Goal: Task Accomplishment & Management: Complete application form

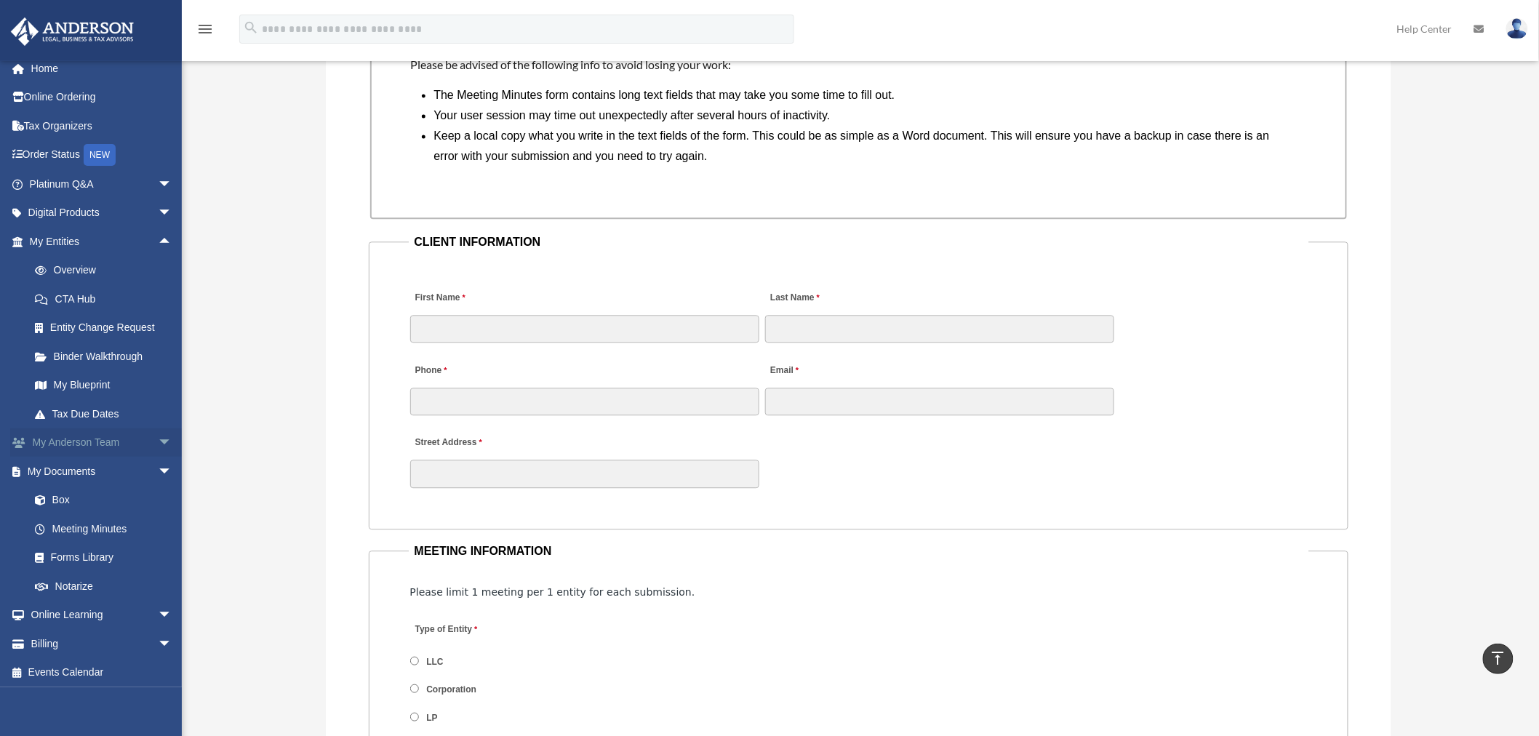
scroll to position [12, 0]
click at [158, 209] on span "arrow_drop_down" at bounding box center [172, 212] width 29 height 30
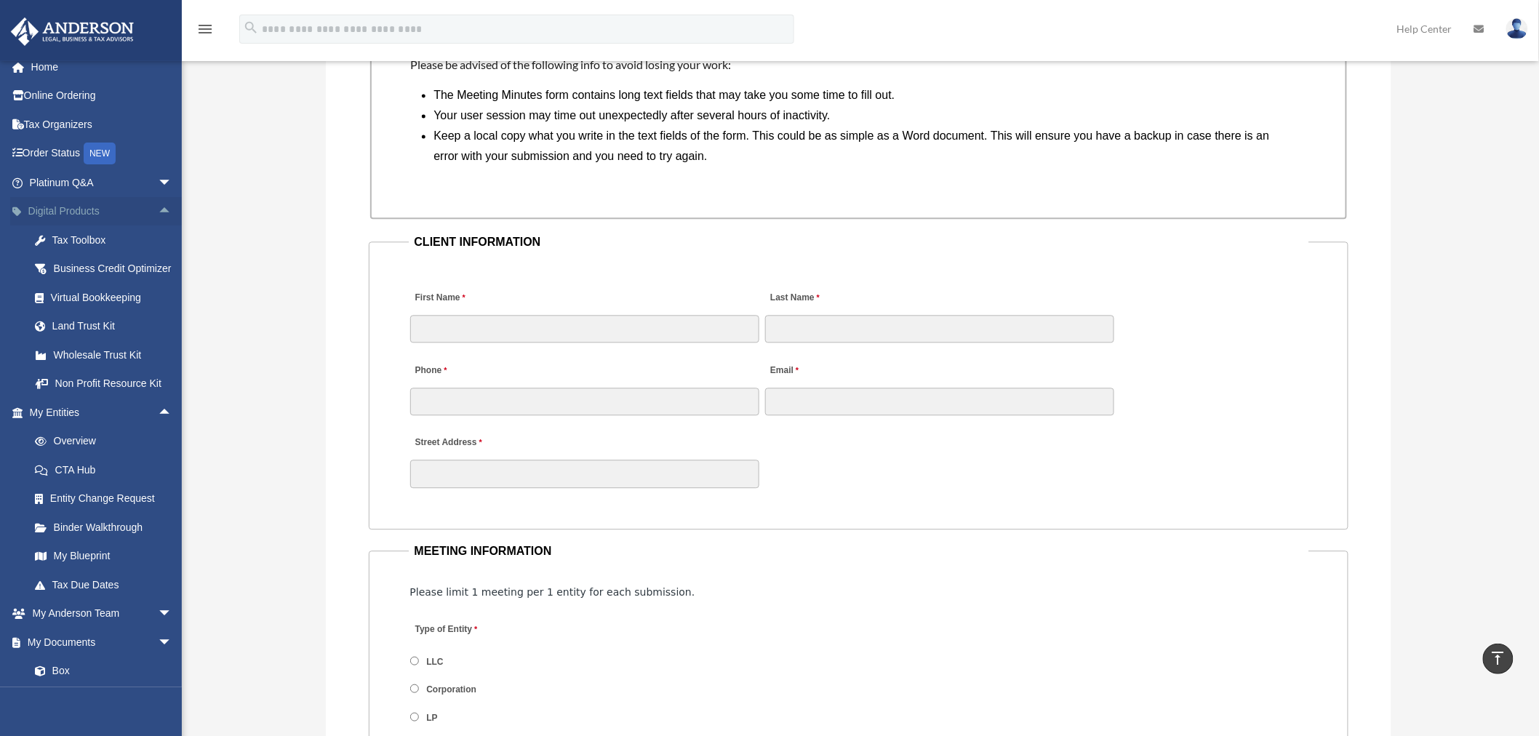
click at [158, 208] on span "arrow_drop_up" at bounding box center [172, 212] width 29 height 30
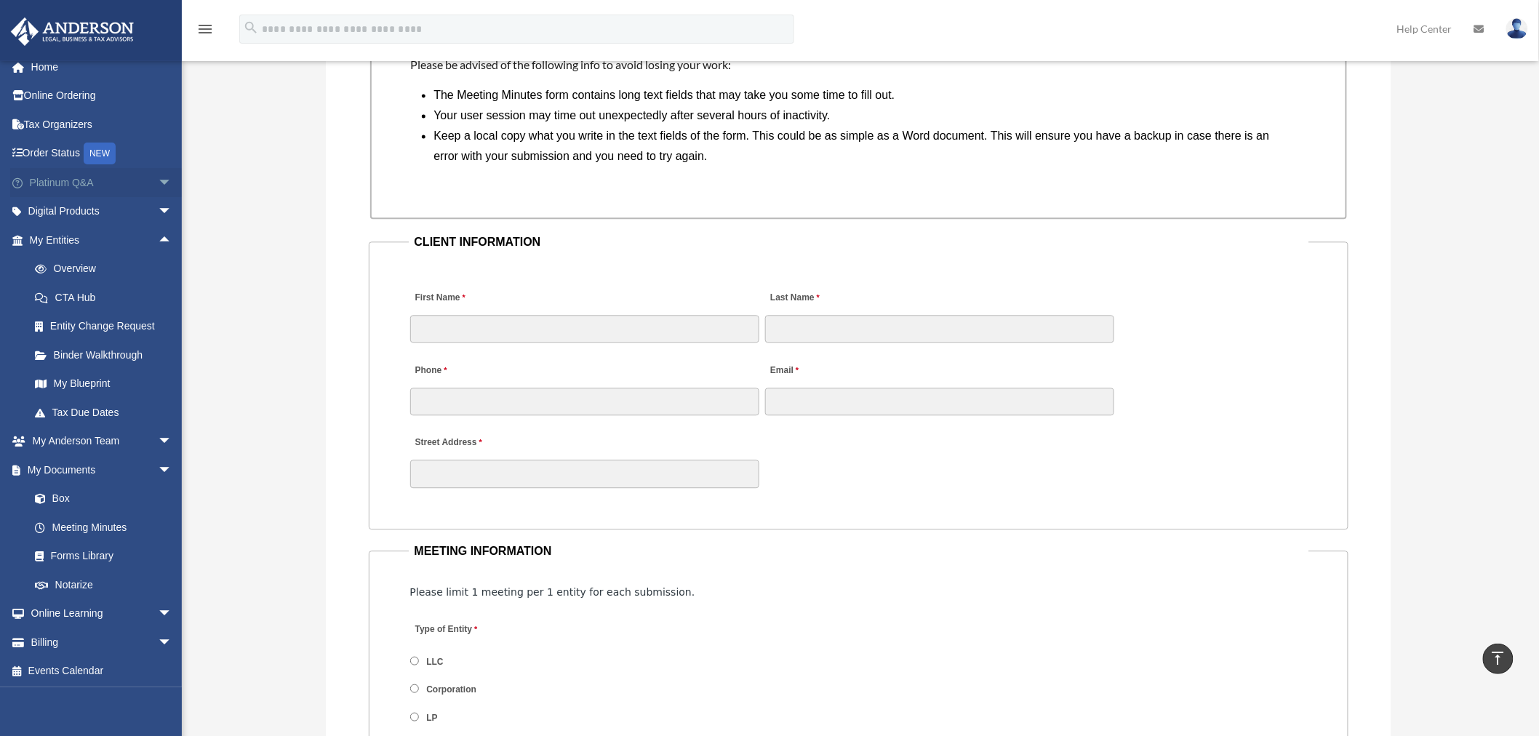
click at [158, 179] on span "arrow_drop_down" at bounding box center [172, 183] width 29 height 30
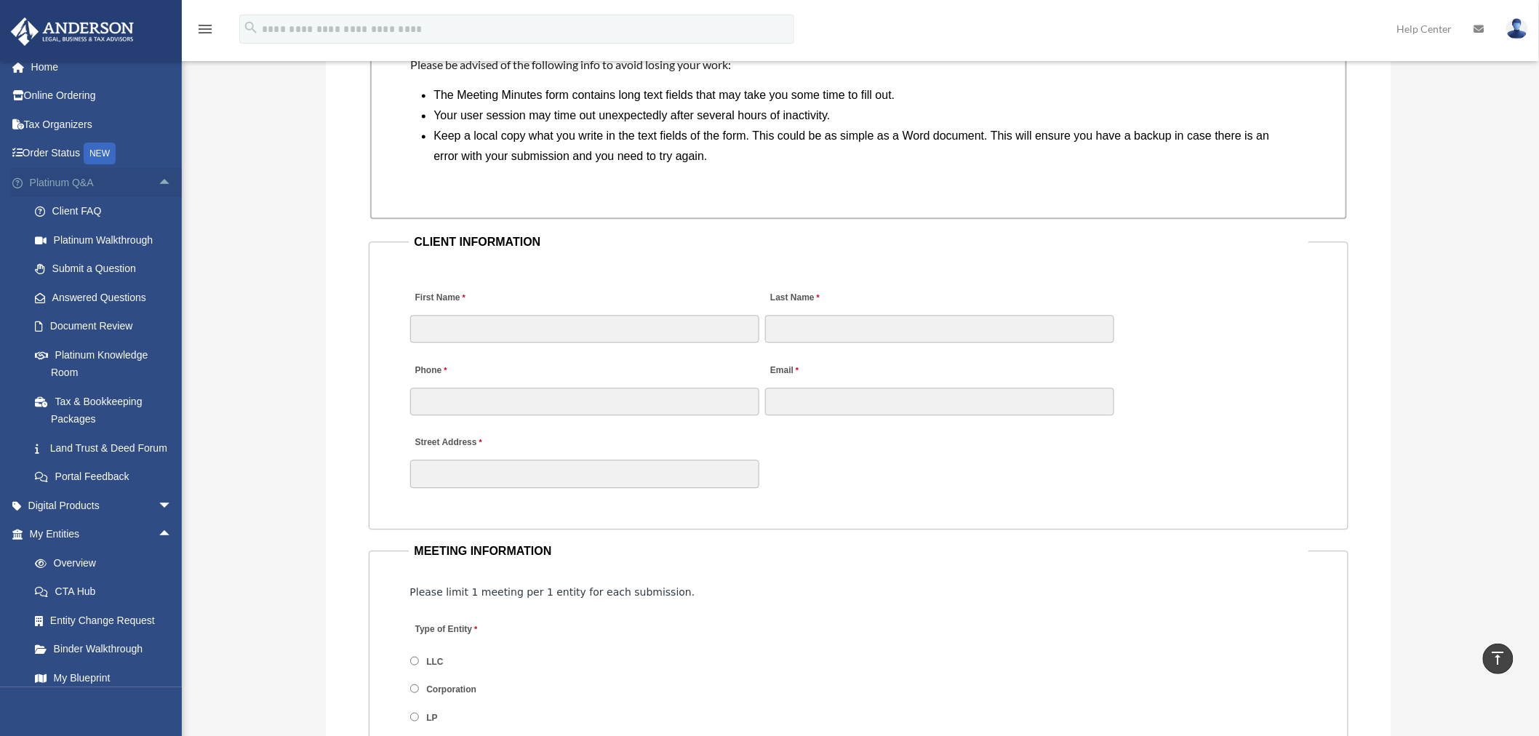
click at [158, 179] on span "arrow_drop_up" at bounding box center [172, 183] width 29 height 30
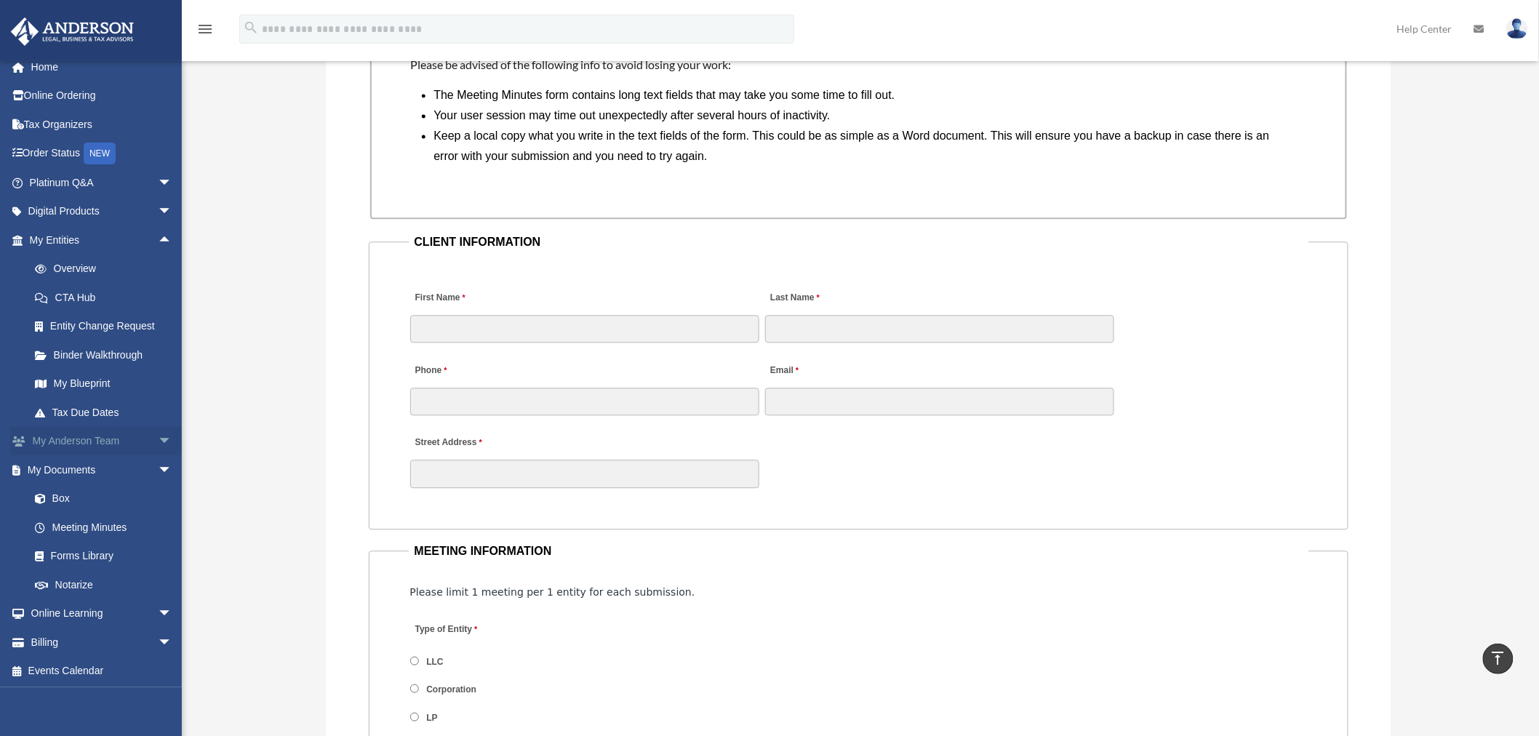
click at [158, 442] on span "arrow_drop_down" at bounding box center [172, 442] width 29 height 30
click at [158, 442] on span "arrow_drop_up" at bounding box center [172, 442] width 29 height 30
click at [158, 466] on span "arrow_drop_down" at bounding box center [172, 470] width 29 height 30
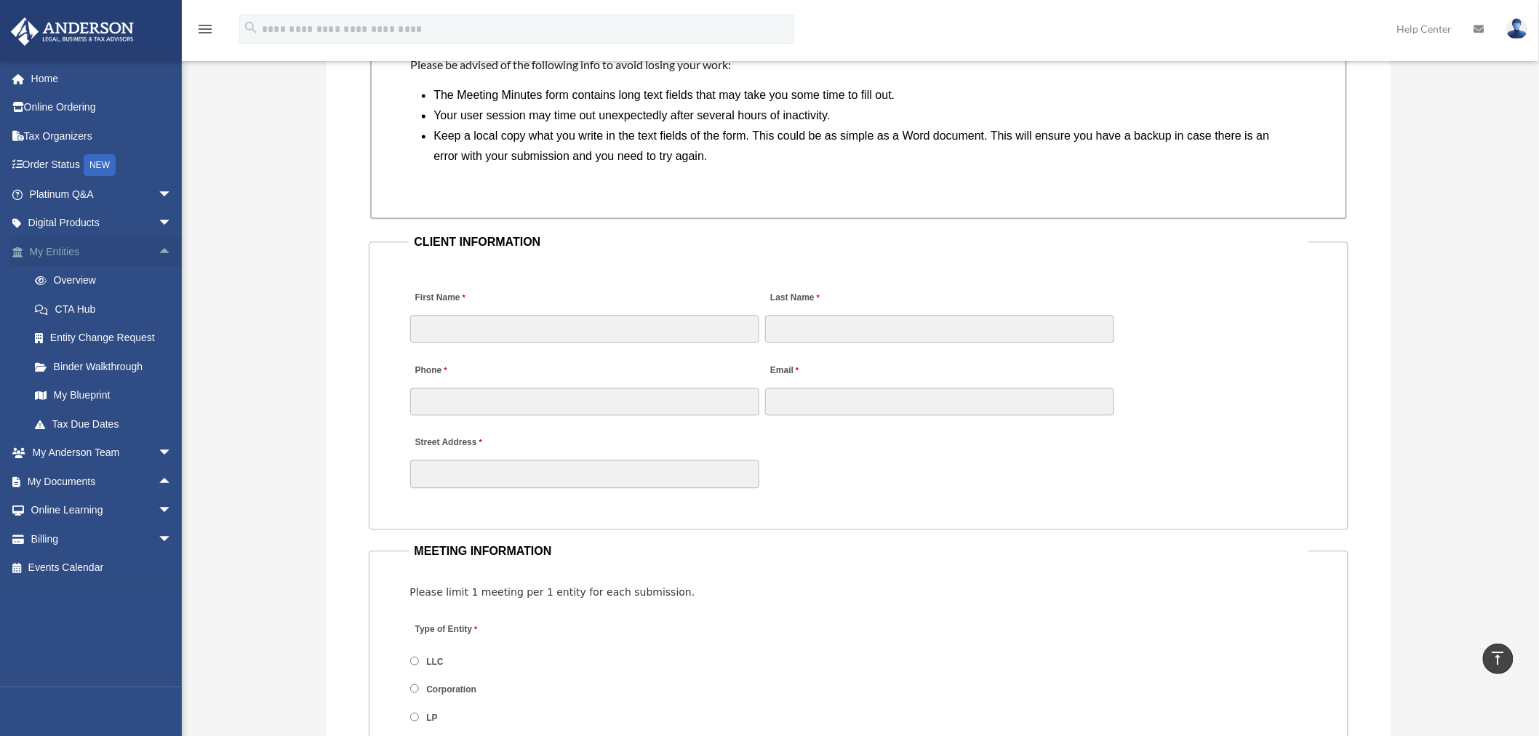
click at [158, 247] on span "arrow_drop_up" at bounding box center [172, 252] width 29 height 30
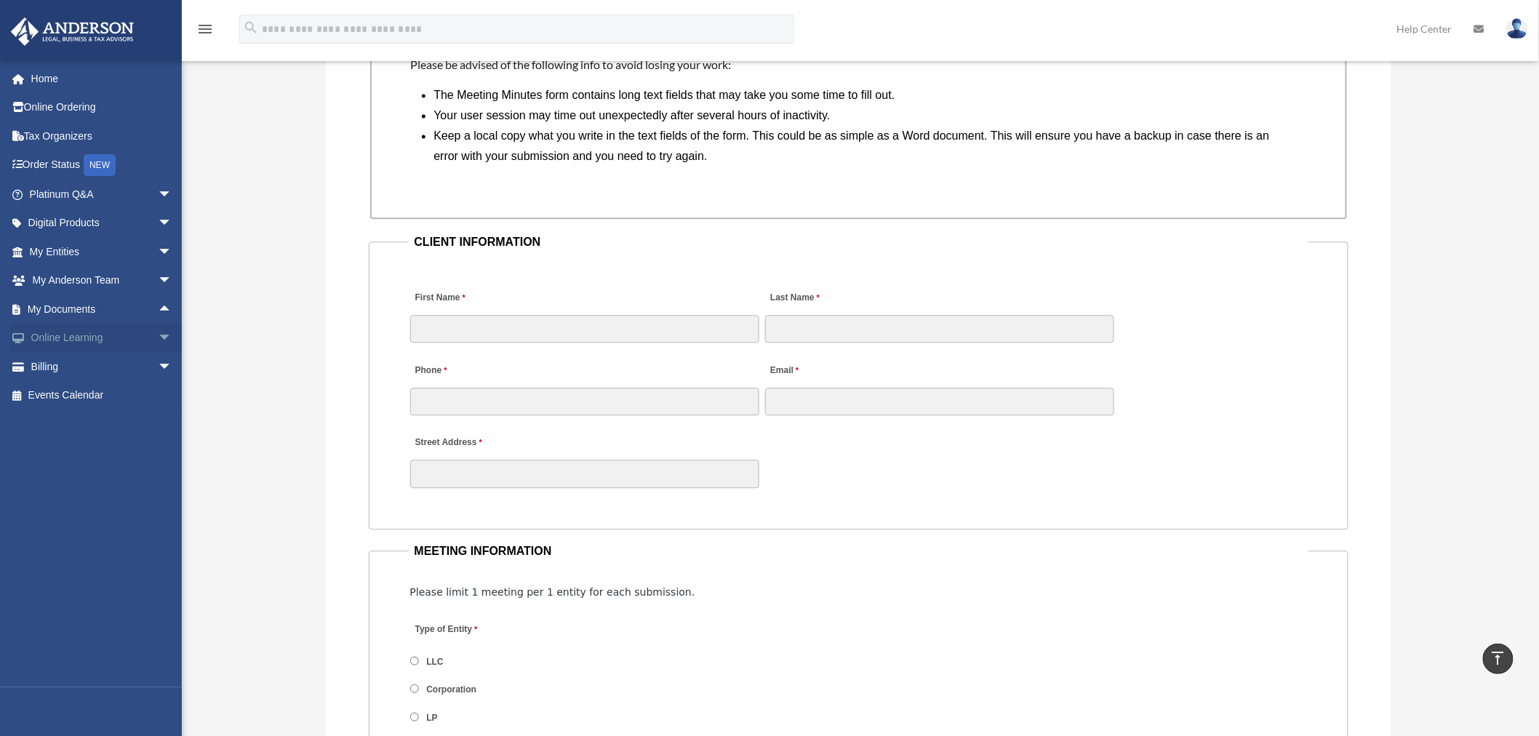
click at [158, 340] on span "arrow_drop_down" at bounding box center [172, 339] width 29 height 30
click at [158, 340] on span "arrow_drop_up" at bounding box center [172, 339] width 29 height 30
click at [158, 368] on span "arrow_drop_down" at bounding box center [172, 367] width 29 height 30
click at [158, 368] on span "arrow_drop_up" at bounding box center [172, 367] width 29 height 30
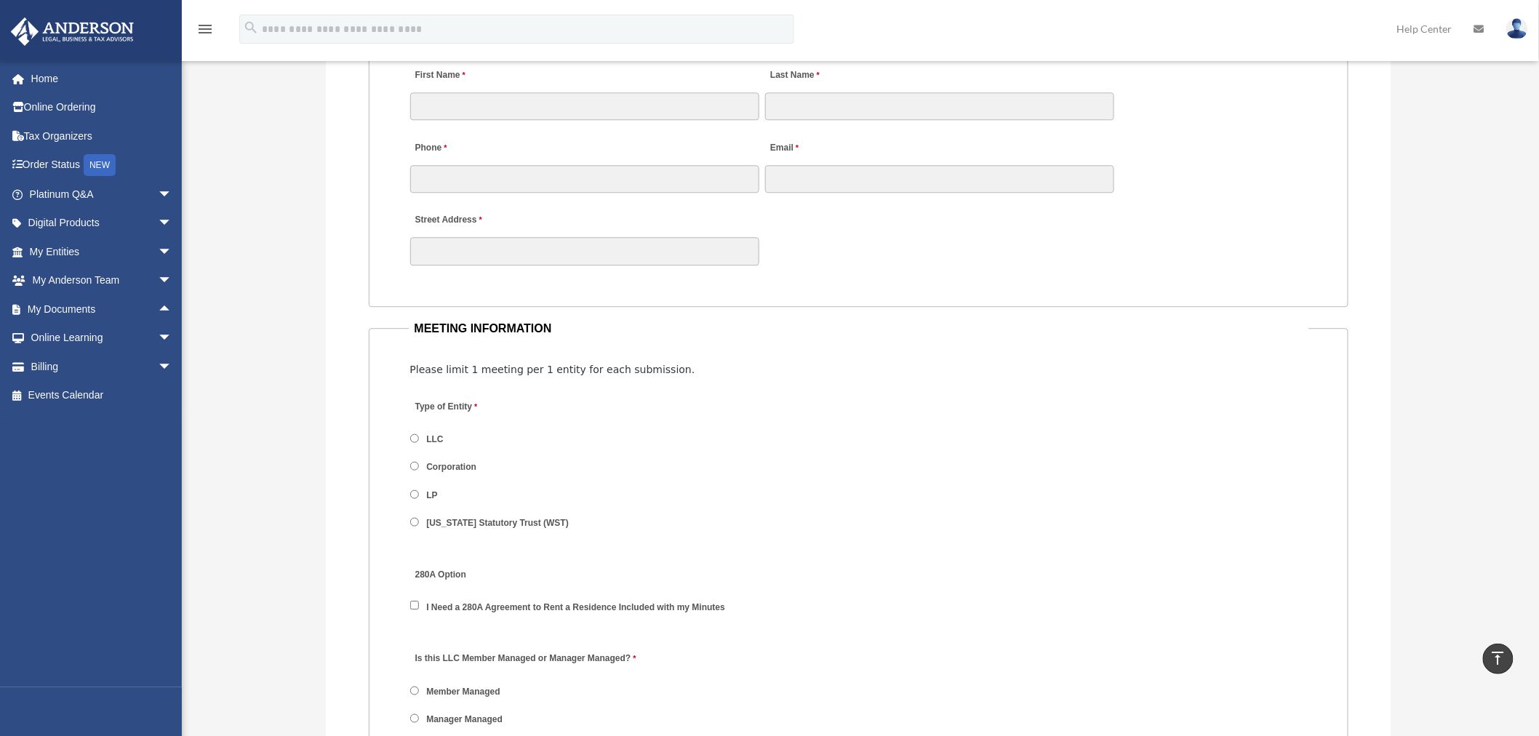
scroll to position [1179, 0]
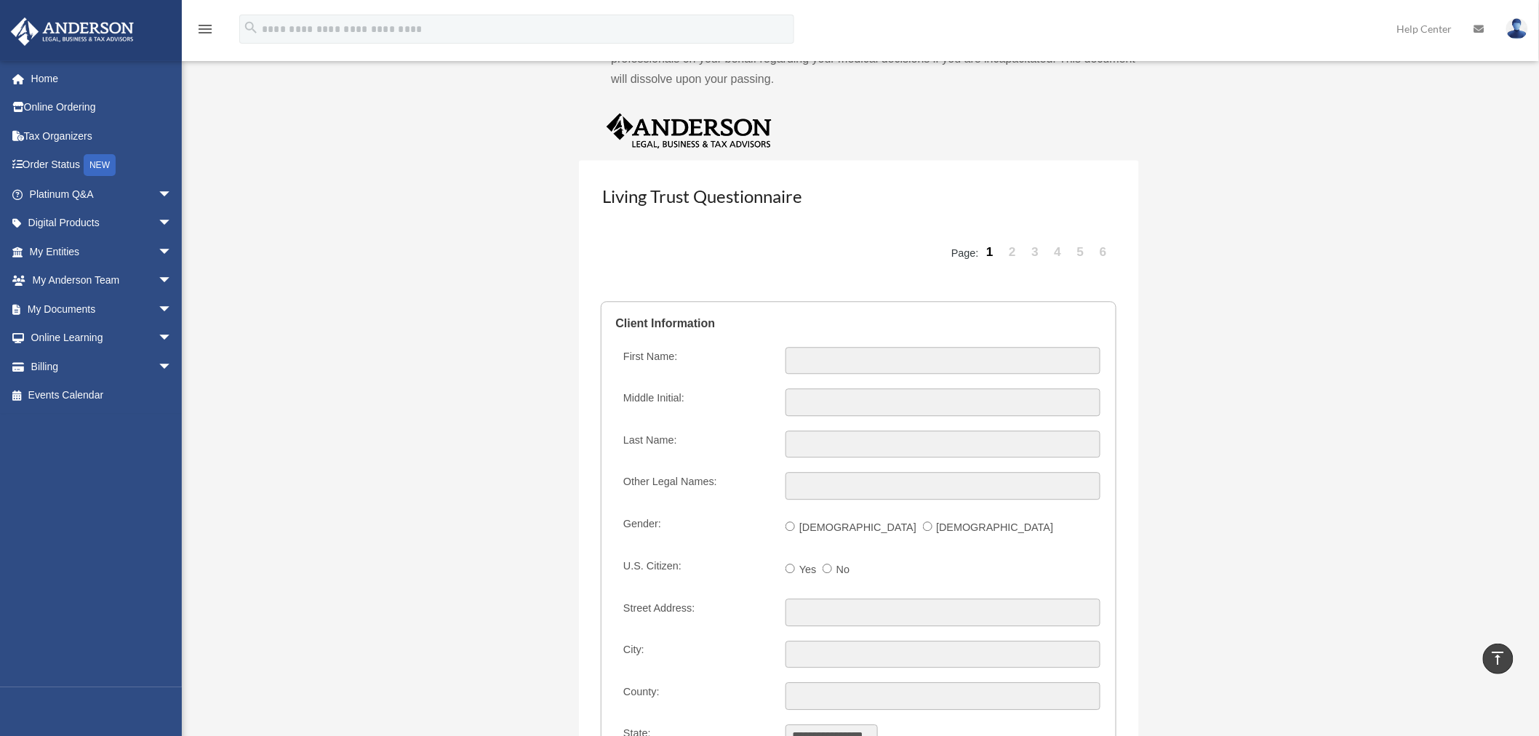
scroll to position [1348, 0]
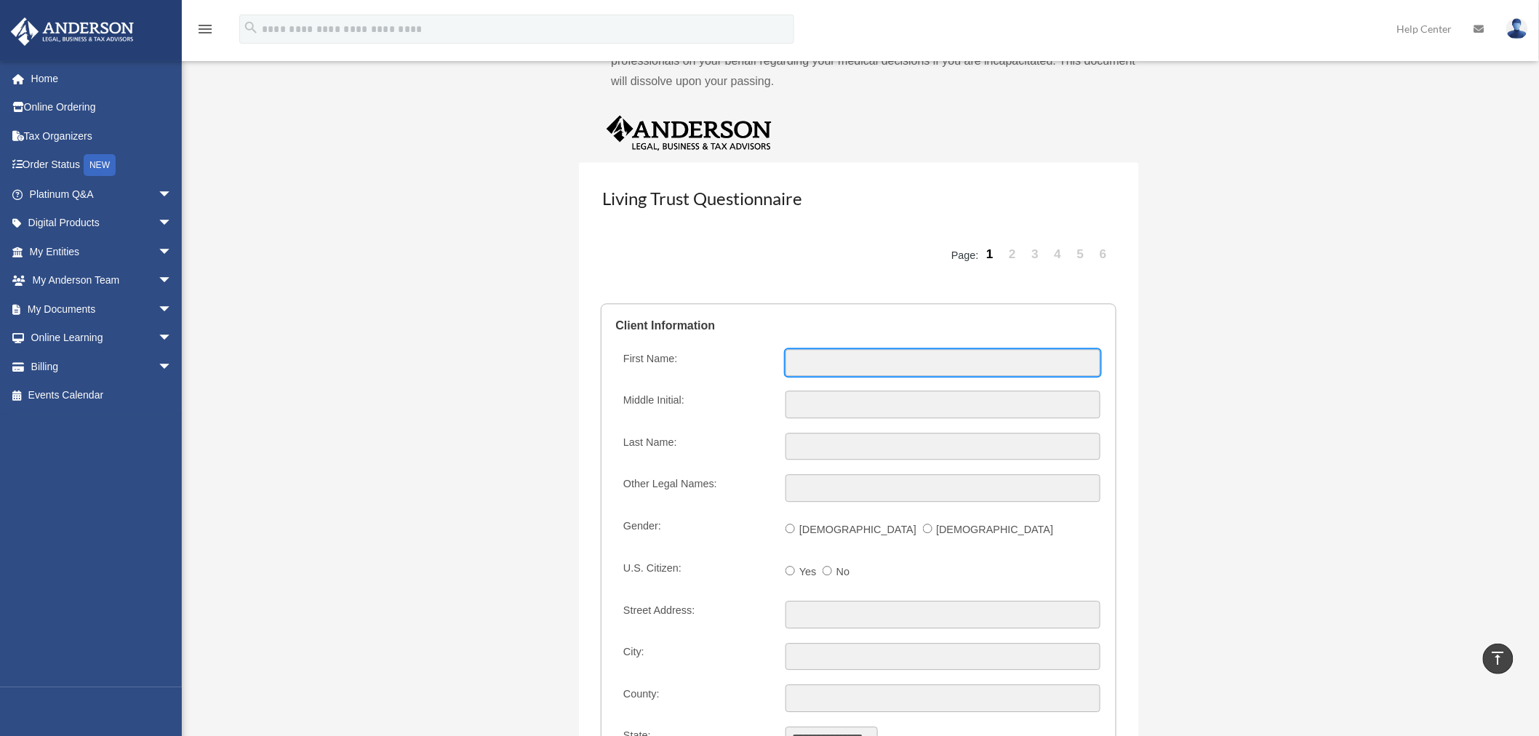
click at [842, 361] on input "First Name:" at bounding box center [942, 363] width 314 height 28
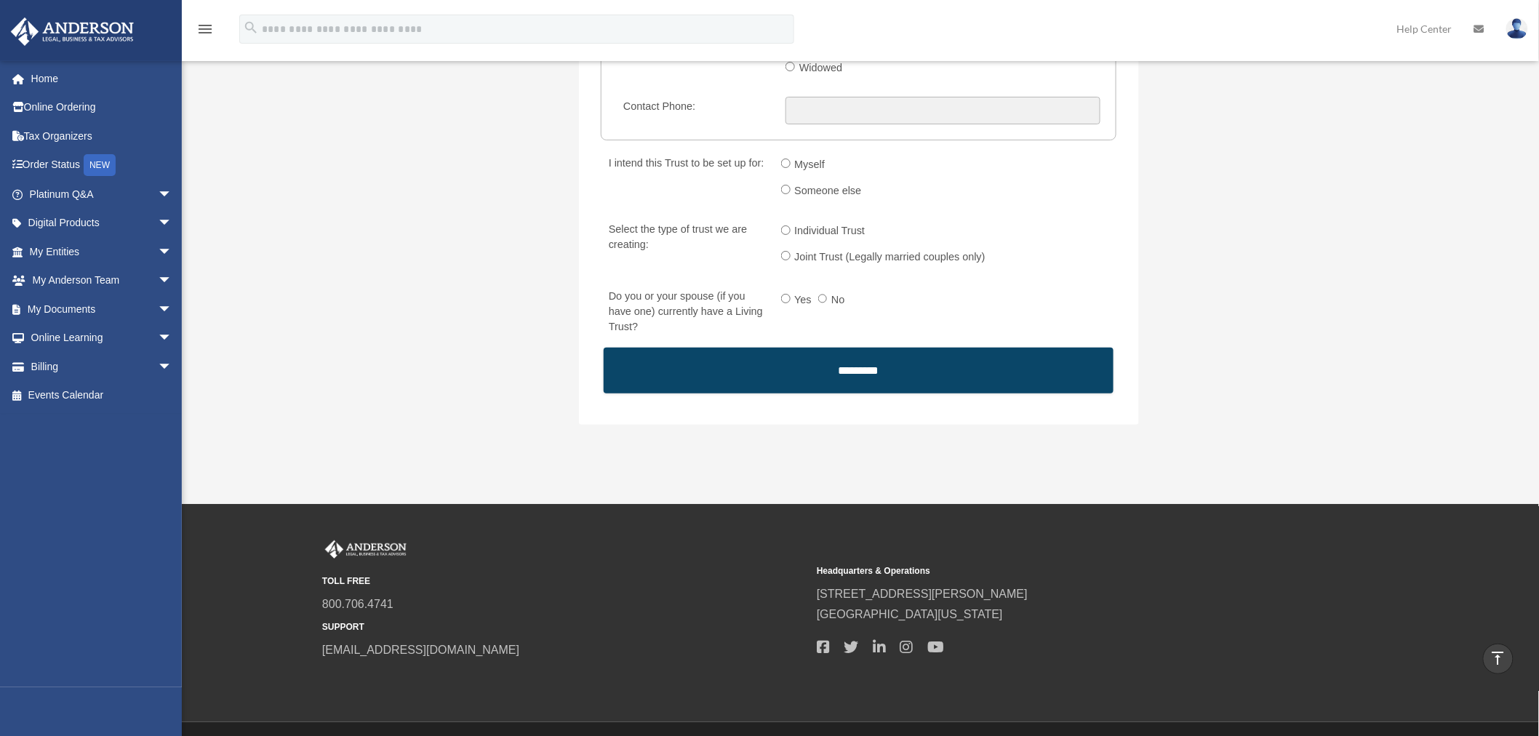
scroll to position [2278, 0]
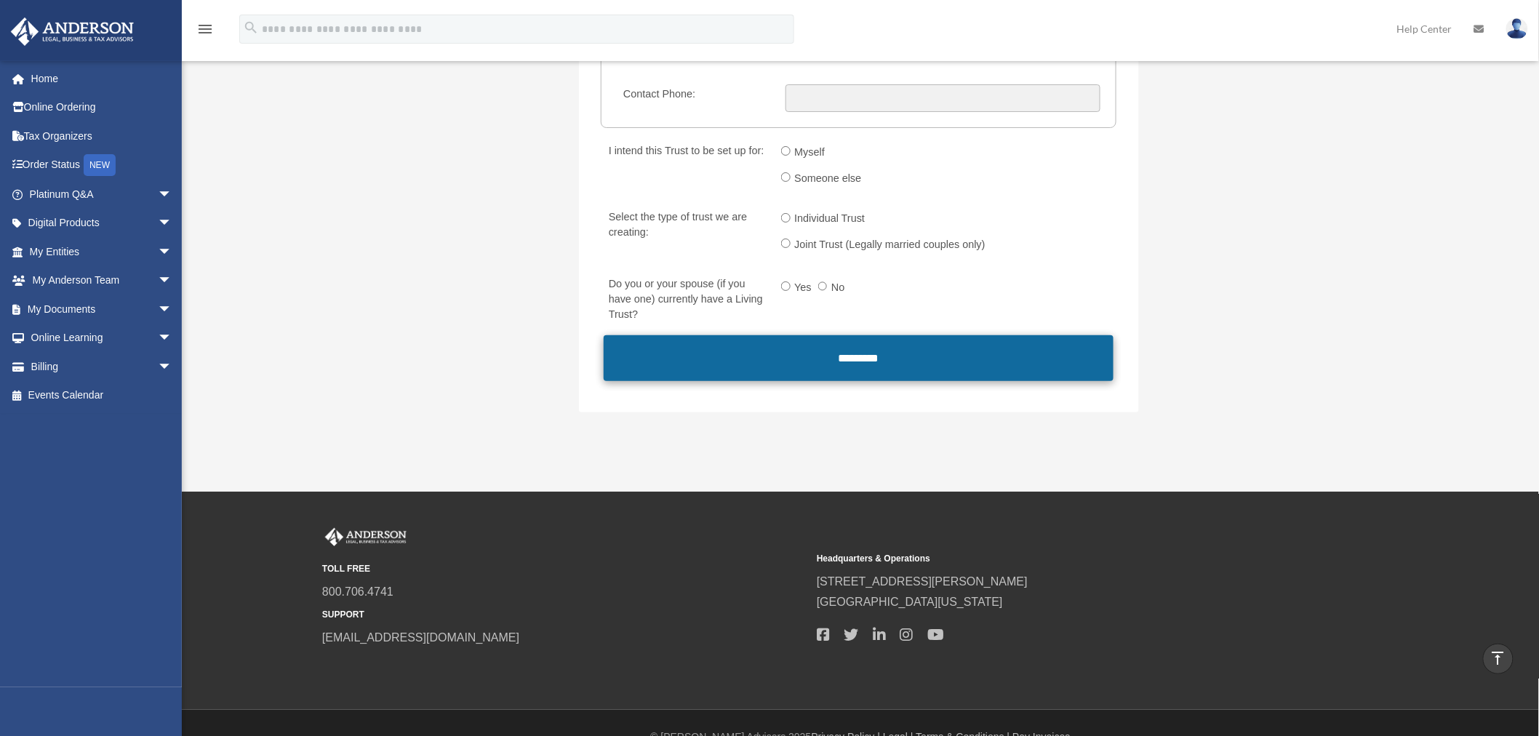
type input "**********"
click at [851, 335] on input "*********" at bounding box center [858, 358] width 509 height 46
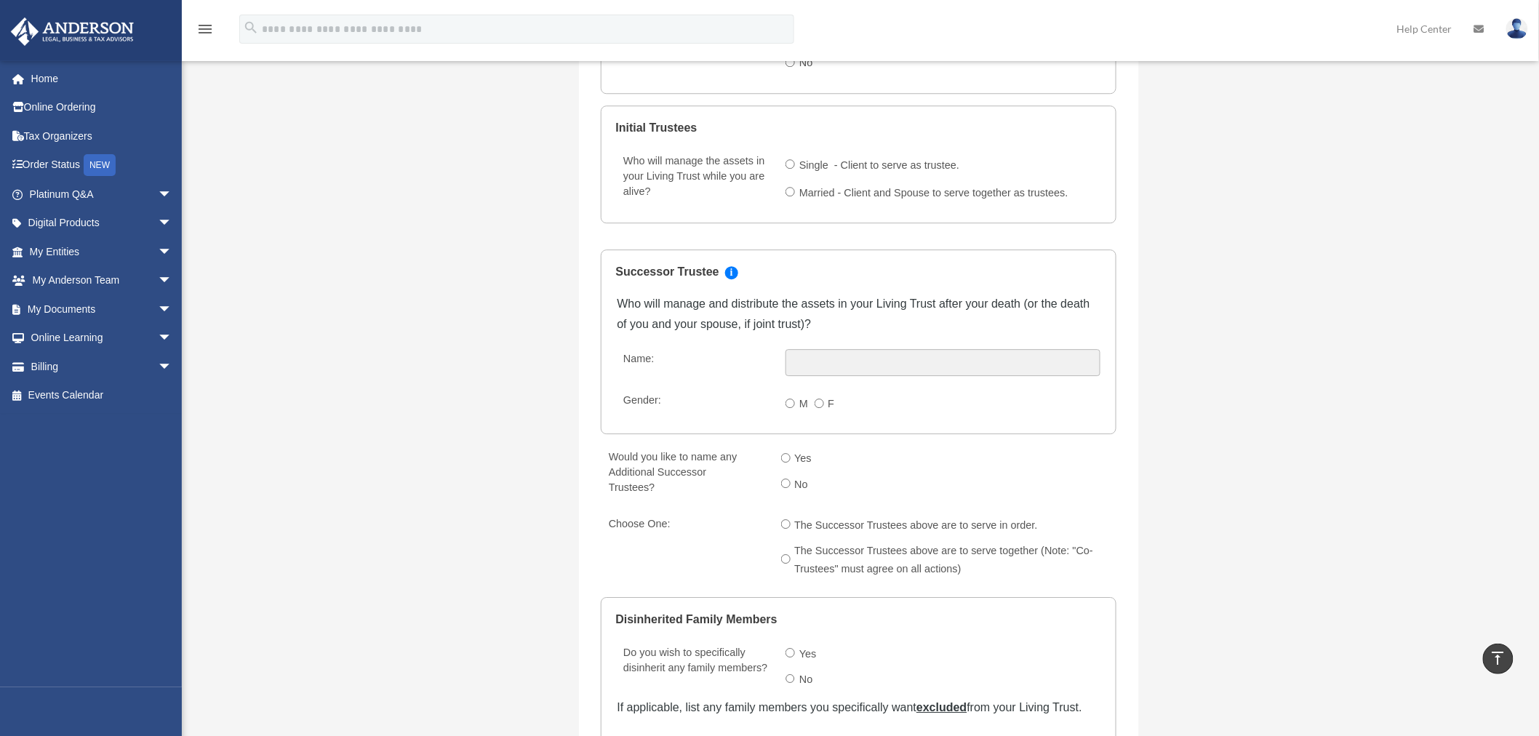
scroll to position [1183, 0]
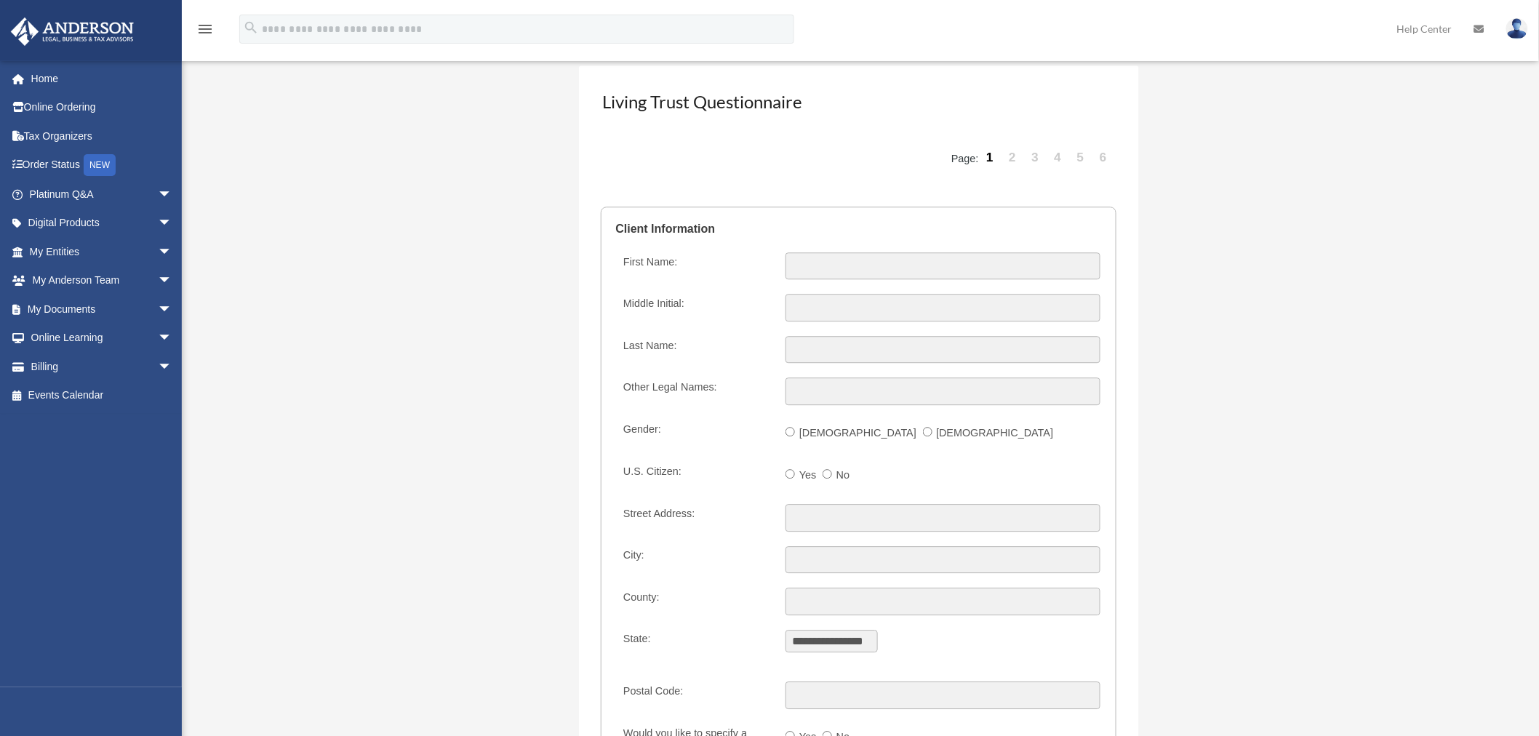
scroll to position [1453, 0]
